Goal: Transaction & Acquisition: Purchase product/service

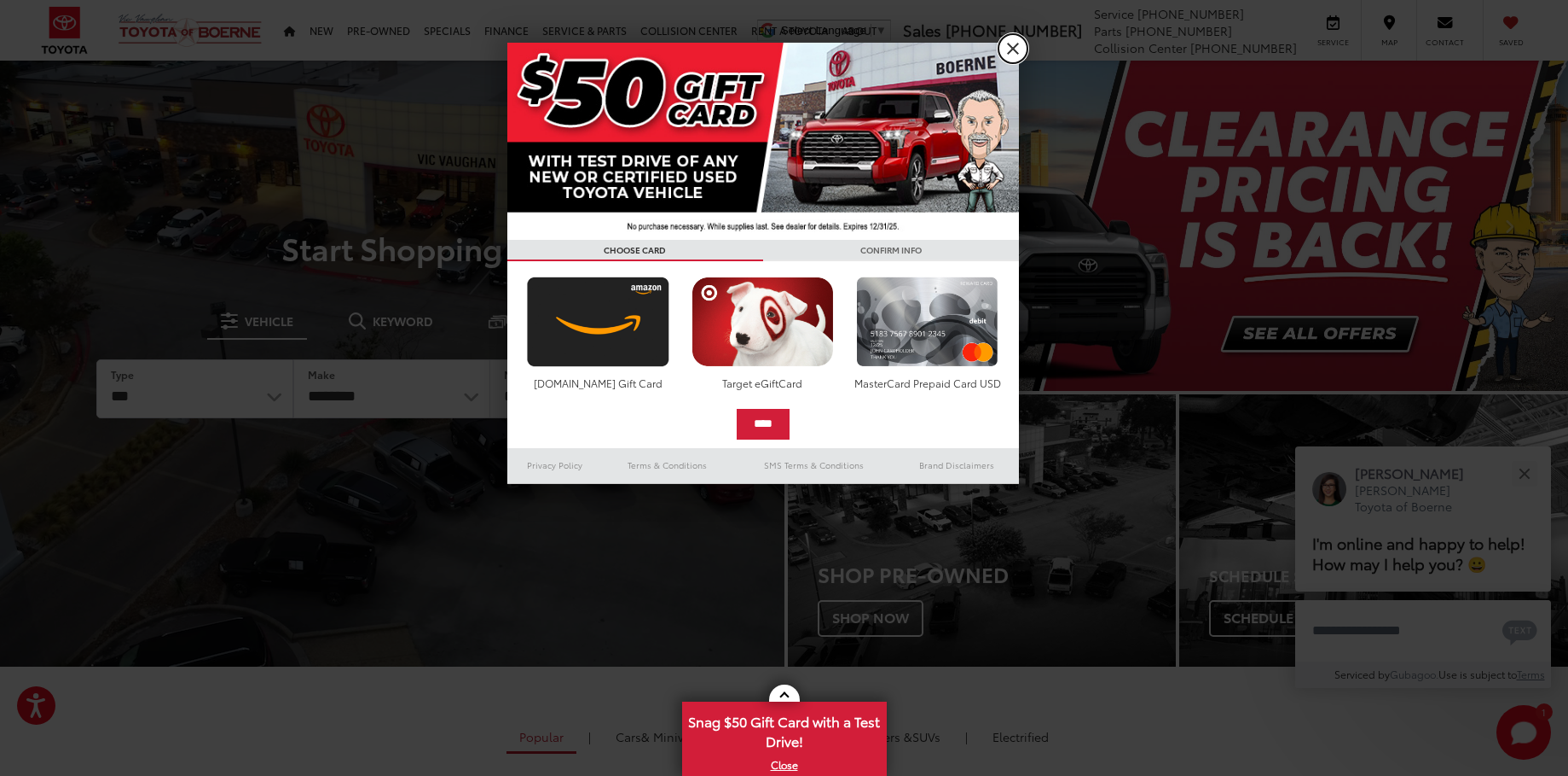
click at [1011, 46] on link "X" at bounding box center [1013, 48] width 29 height 29
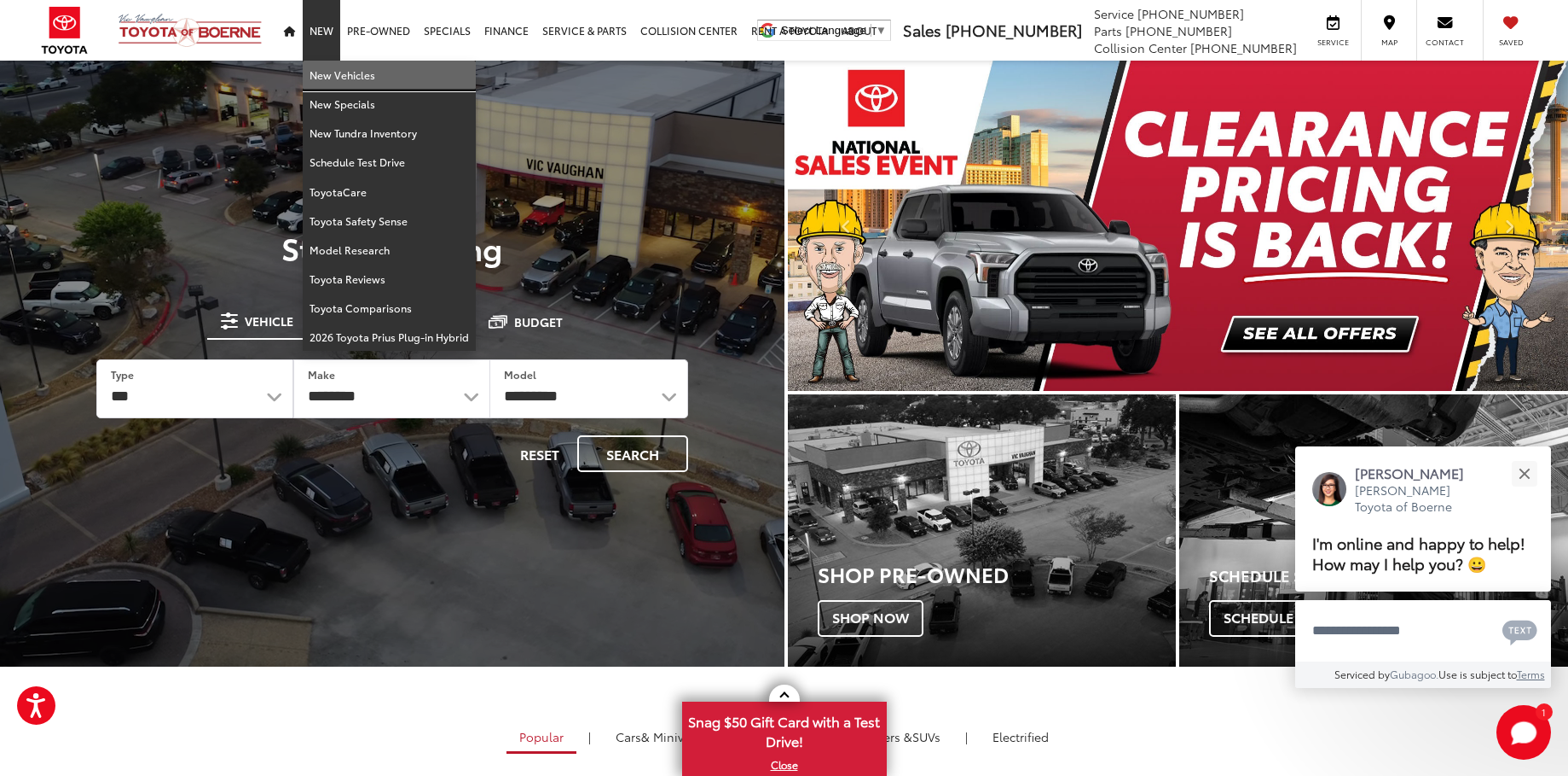
click at [334, 82] on link "New Vehicles" at bounding box center [390, 75] width 173 height 29
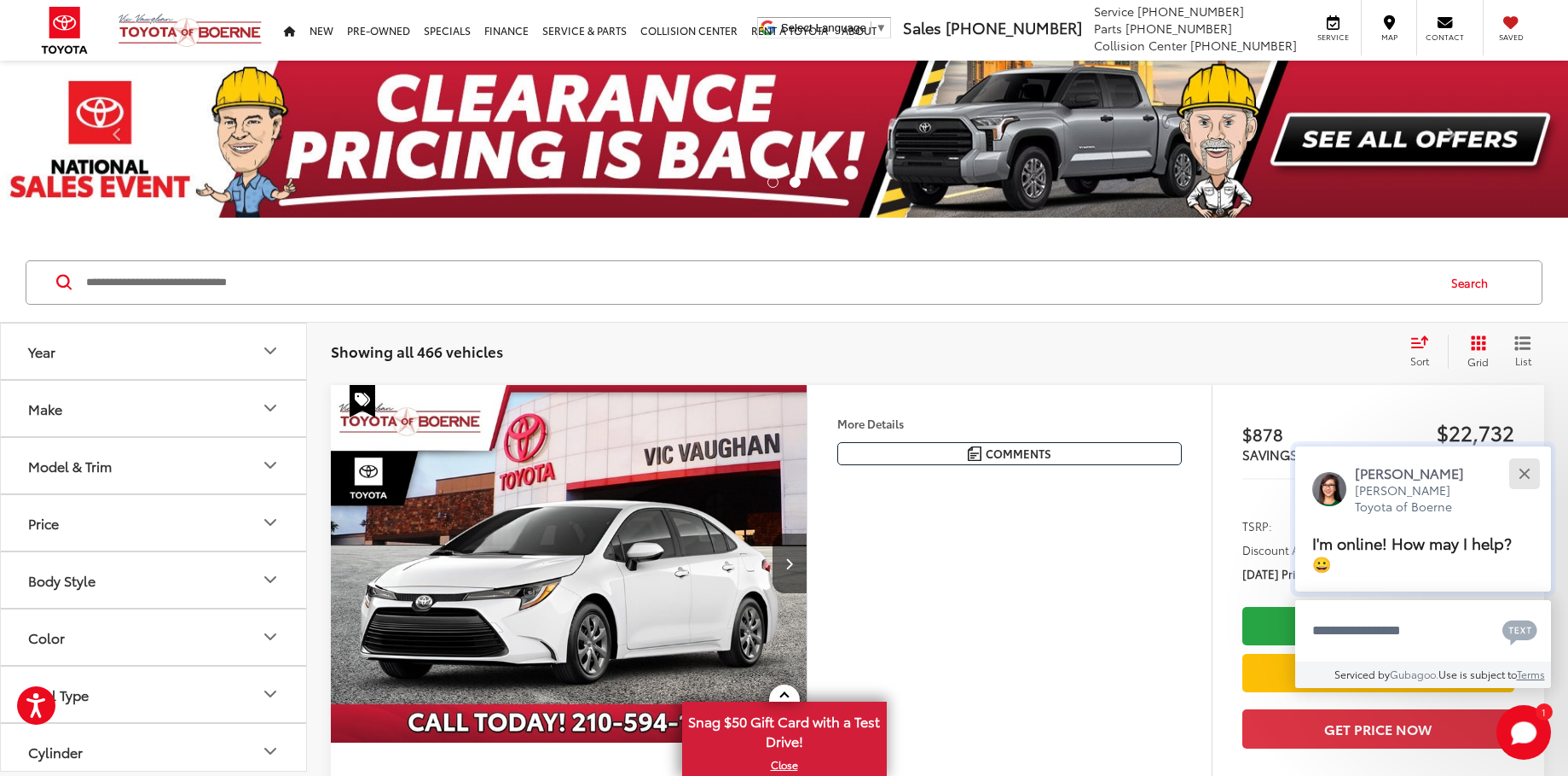
click at [1524, 480] on button "Close" at bounding box center [1523, 473] width 37 height 37
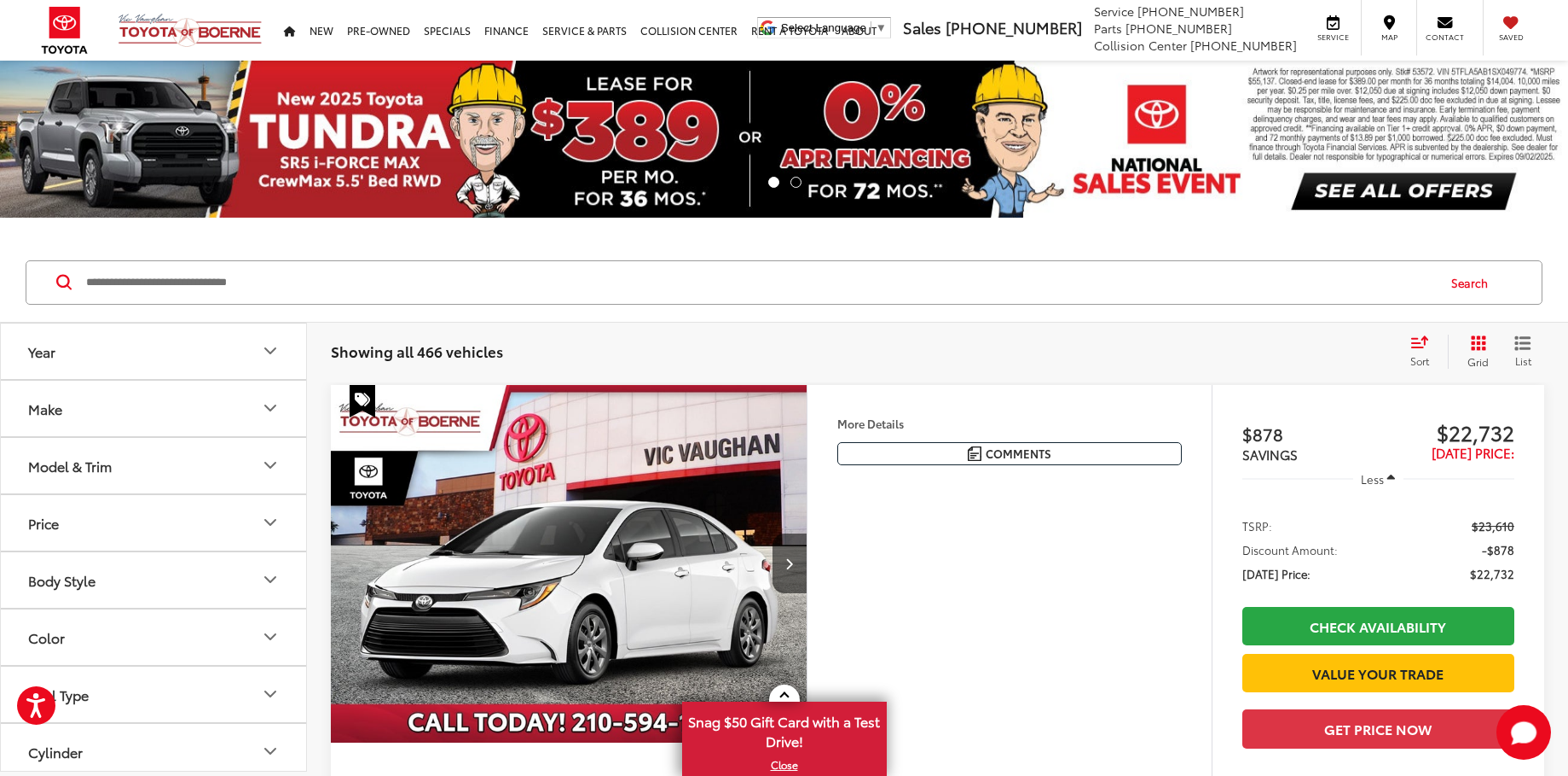
click at [240, 421] on button "Make" at bounding box center [155, 409] width 307 height 55
click at [143, 565] on button "Model & Trim" at bounding box center [155, 575] width 307 height 55
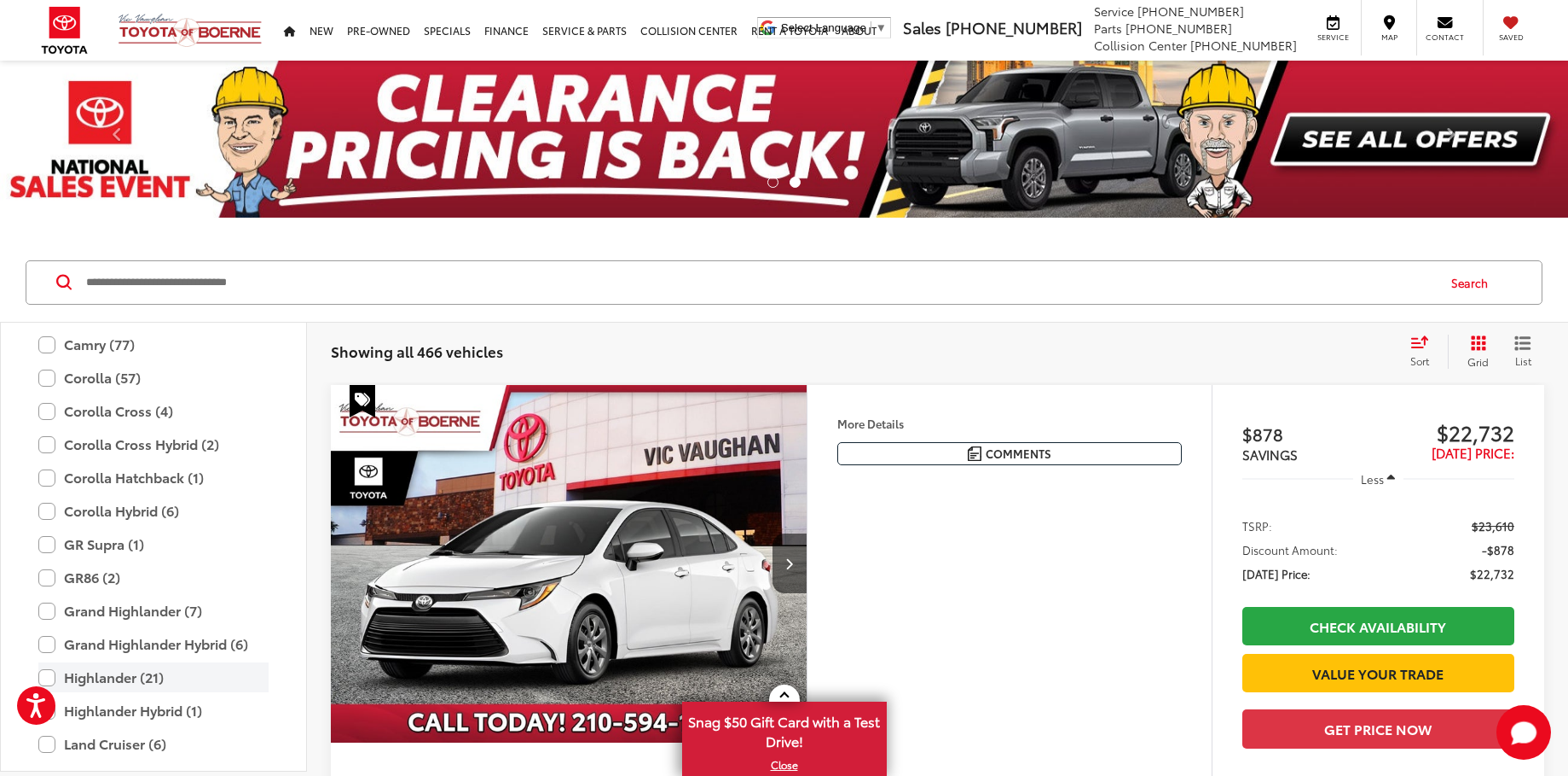
scroll to position [297, 0]
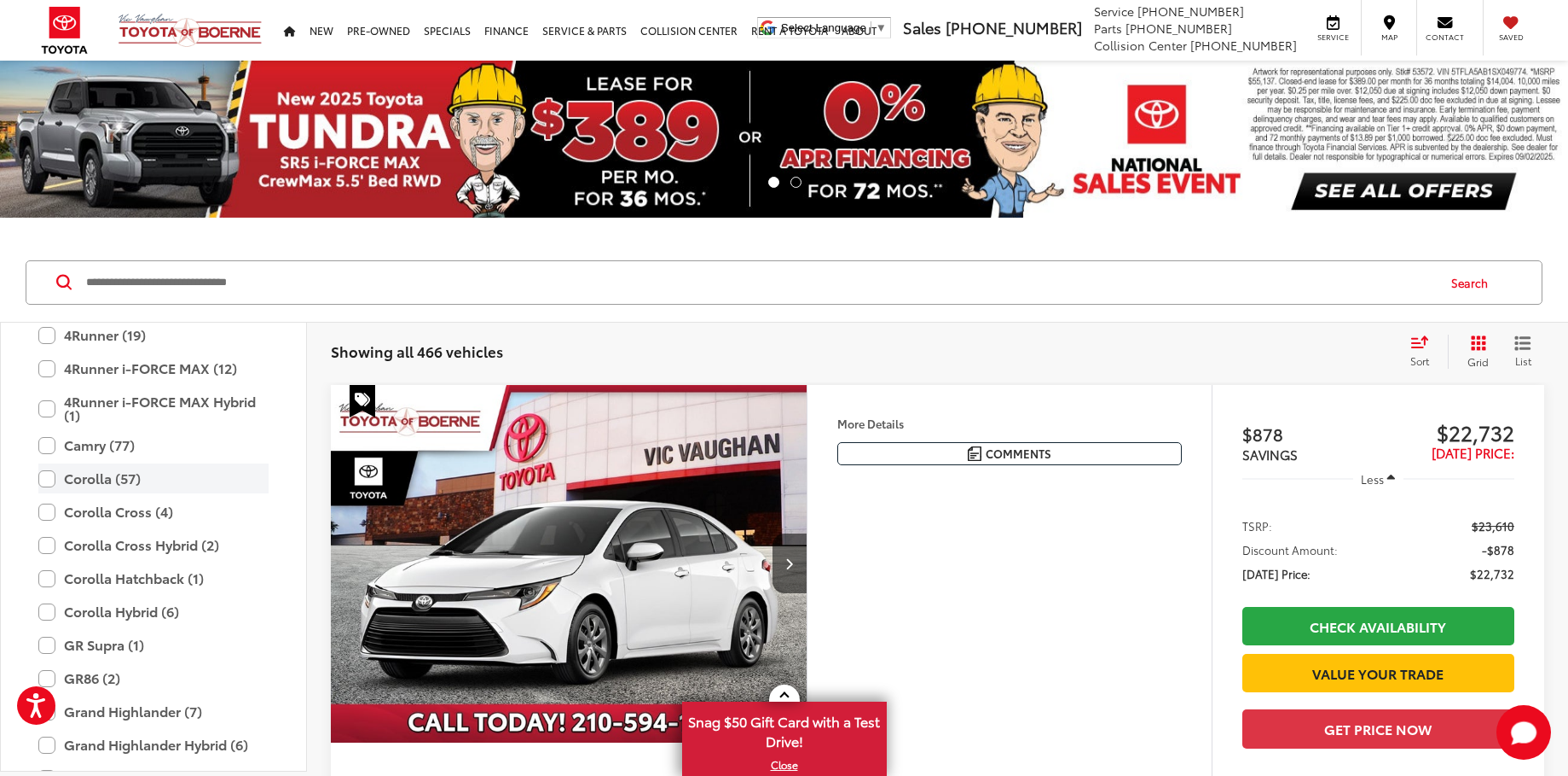
click at [44, 481] on label "Corolla (57)" at bounding box center [154, 477] width 231 height 30
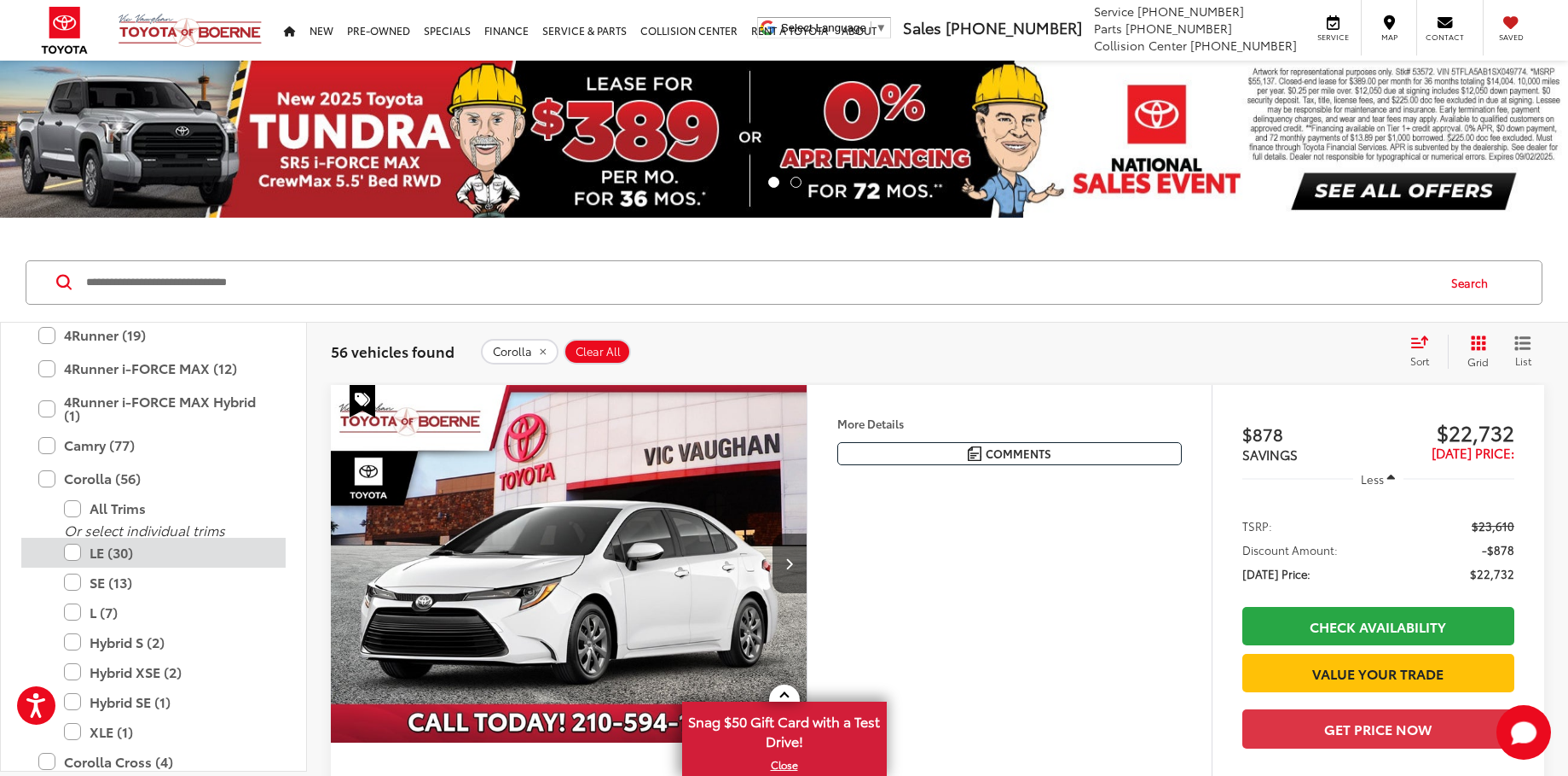
click at [71, 556] on label "LE (30)" at bounding box center [166, 552] width 205 height 30
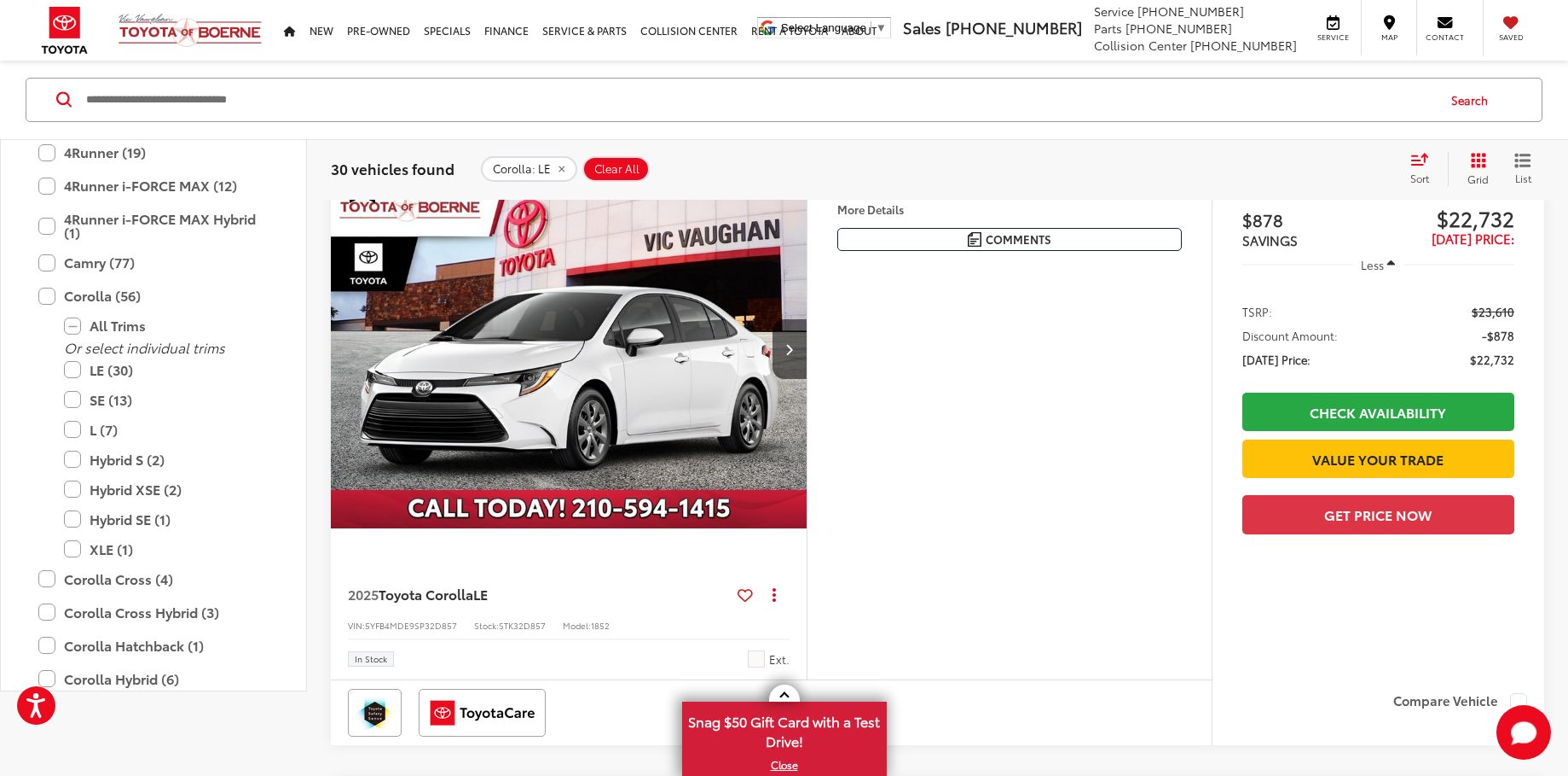
scroll to position [103, 0]
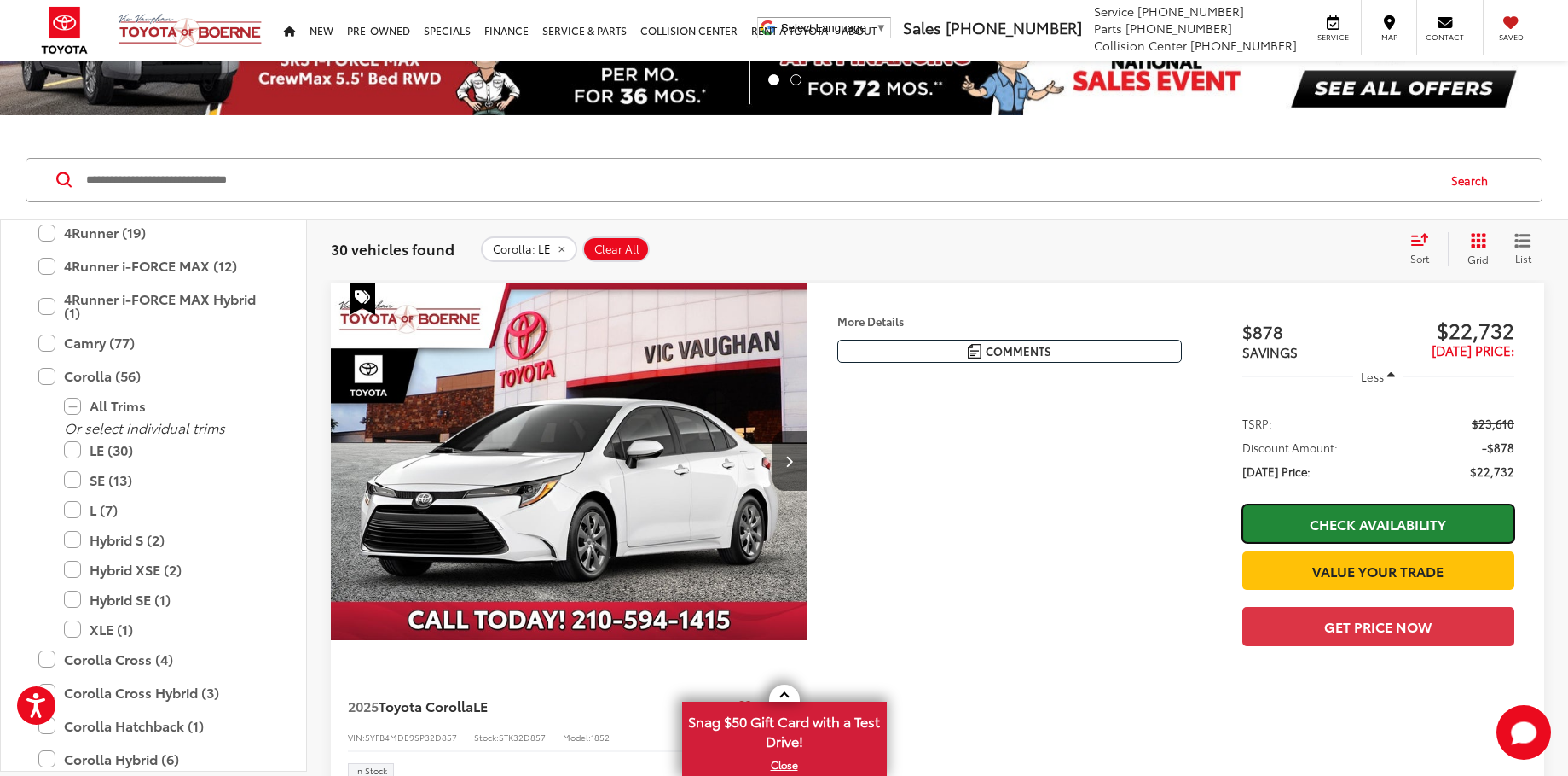
click at [1300, 525] on link "Check Availability" at bounding box center [1379, 523] width 272 height 38
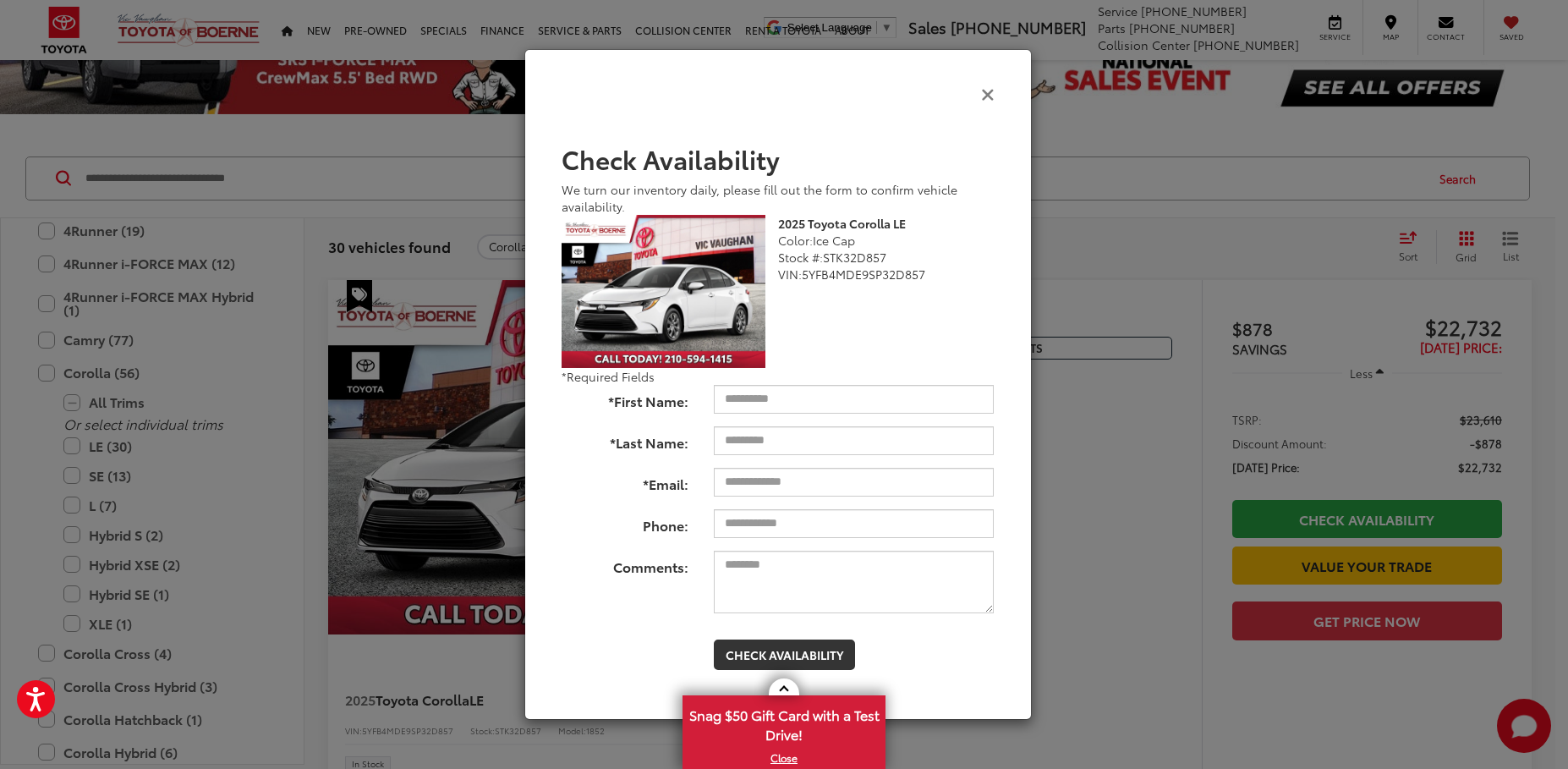
click at [984, 98] on icon "Close" at bounding box center [987, 93] width 13 height 18
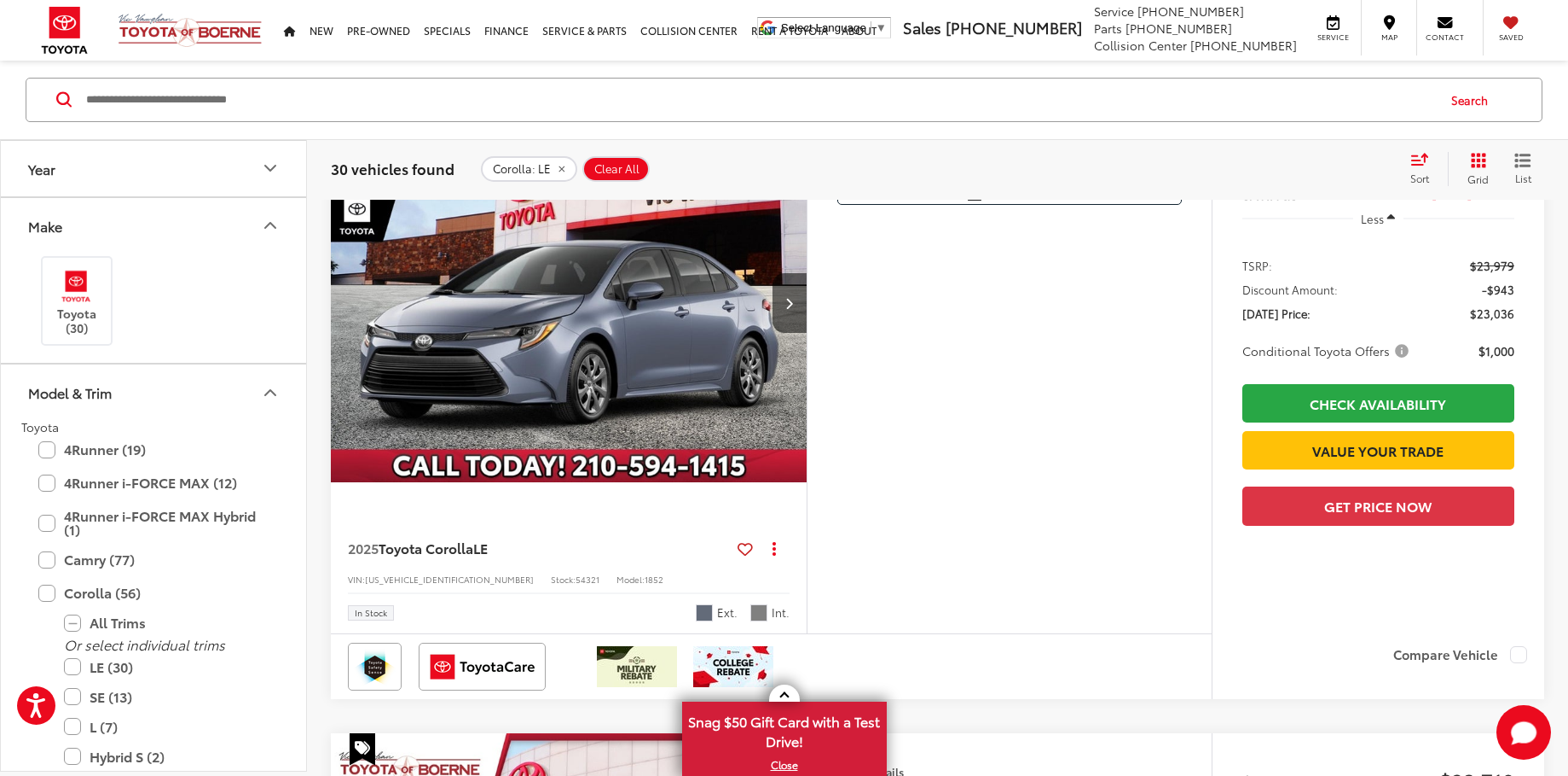
scroll to position [1228, 0]
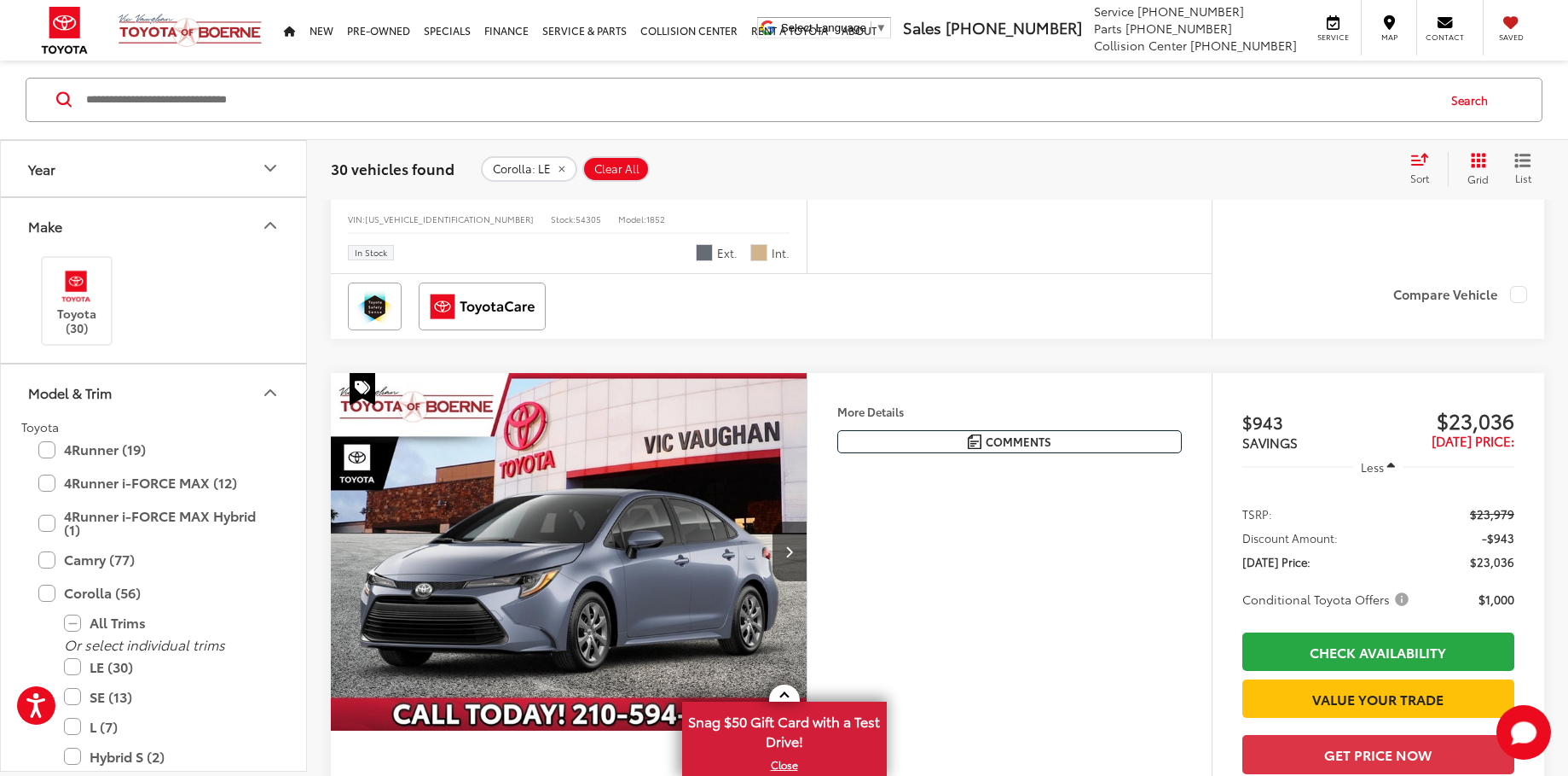
click at [509, 568] on img "2025 Toyota Corolla LE 0" at bounding box center [568, 552] width 478 height 359
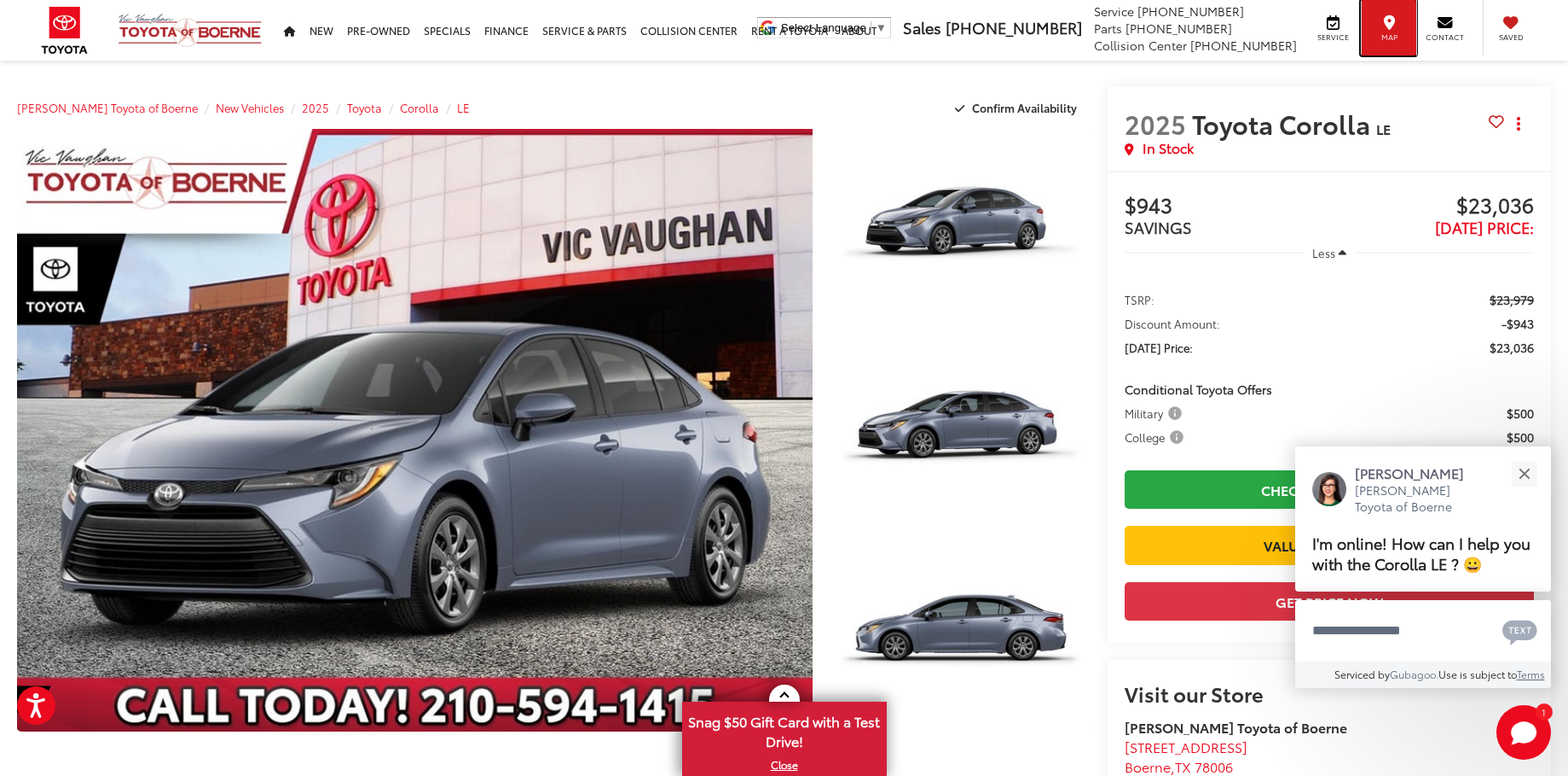
click at [1379, 22] on div "Map" at bounding box center [1388, 28] width 55 height 55
